Goal: Transaction & Acquisition: Purchase product/service

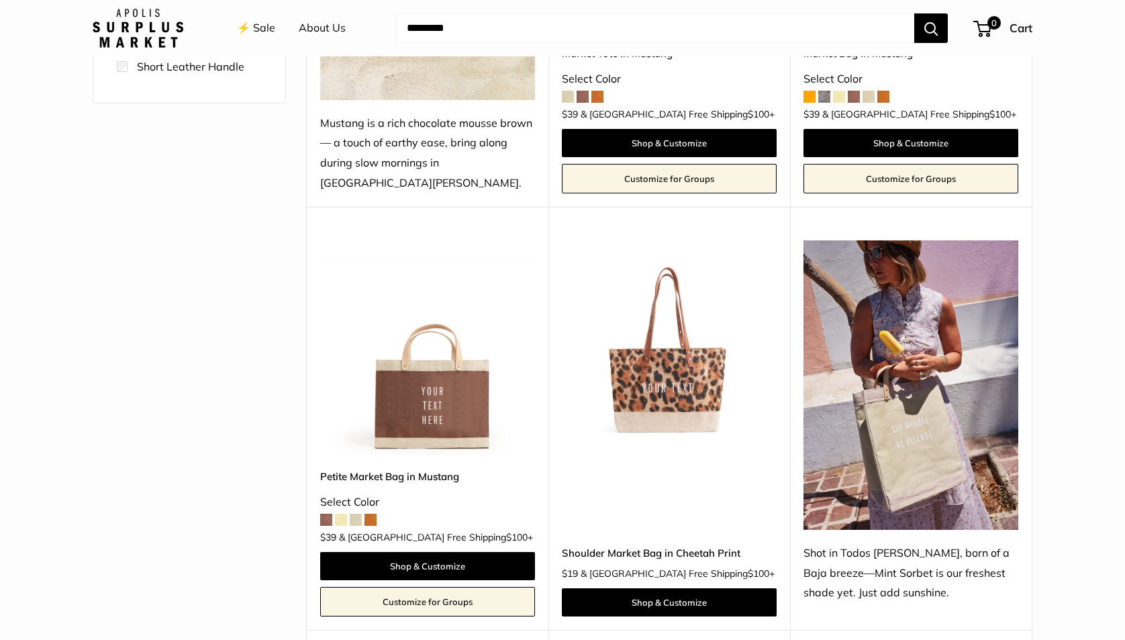
scroll to position [460, 0]
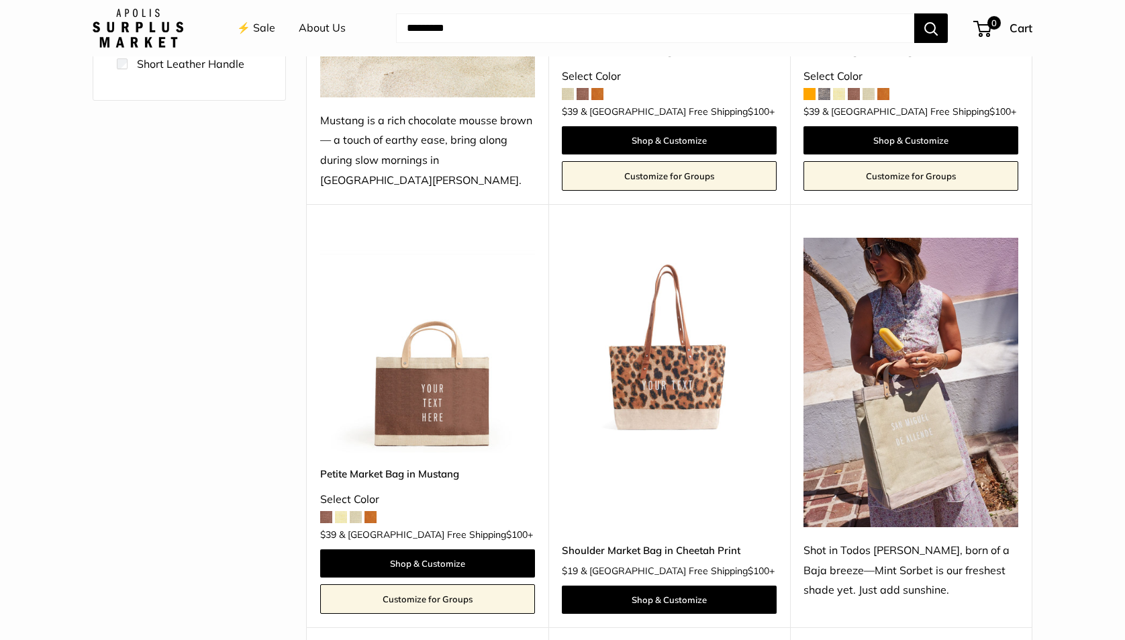
click at [341, 511] on span at bounding box center [341, 517] width 12 height 12
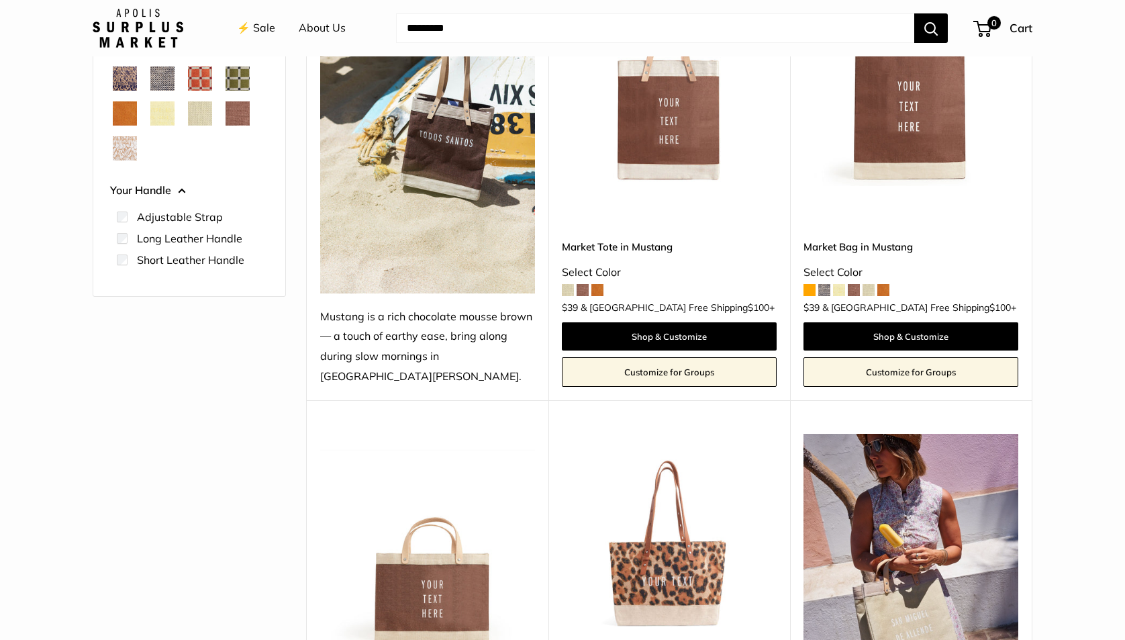
scroll to position [0, 0]
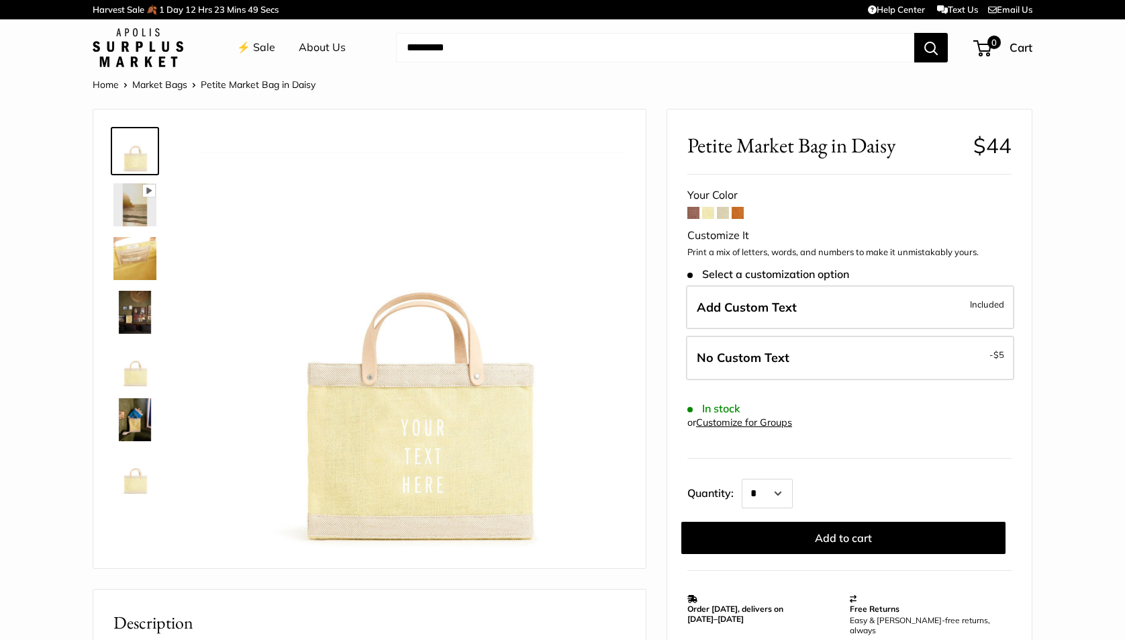
click at [725, 210] on span at bounding box center [723, 213] width 12 height 12
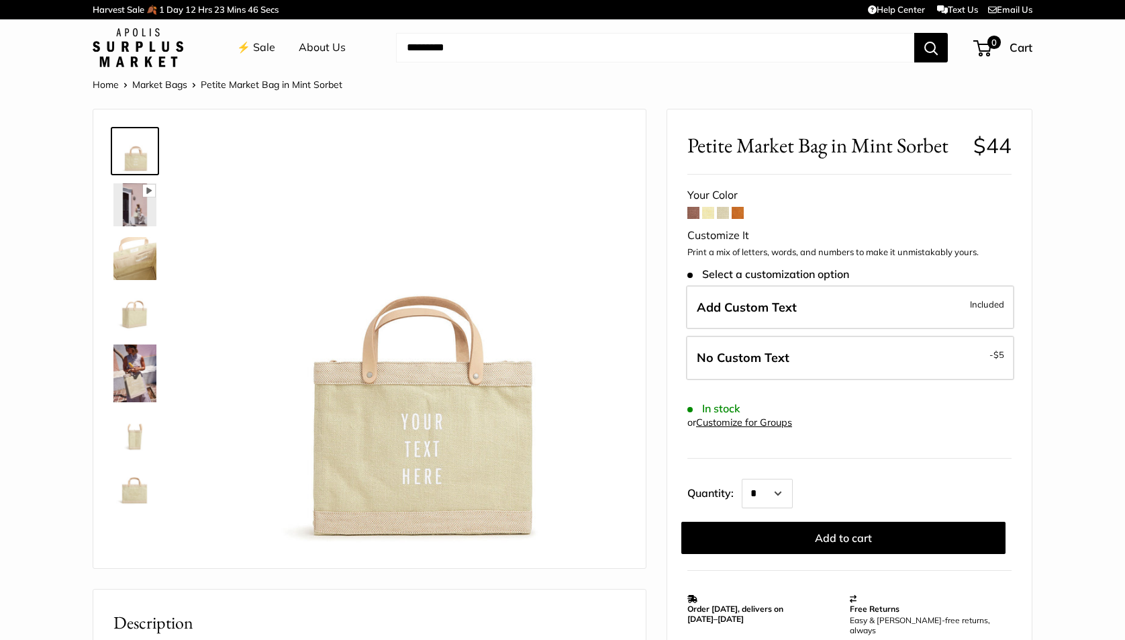
click at [738, 212] on span at bounding box center [738, 213] width 12 height 12
